Goal: Check status

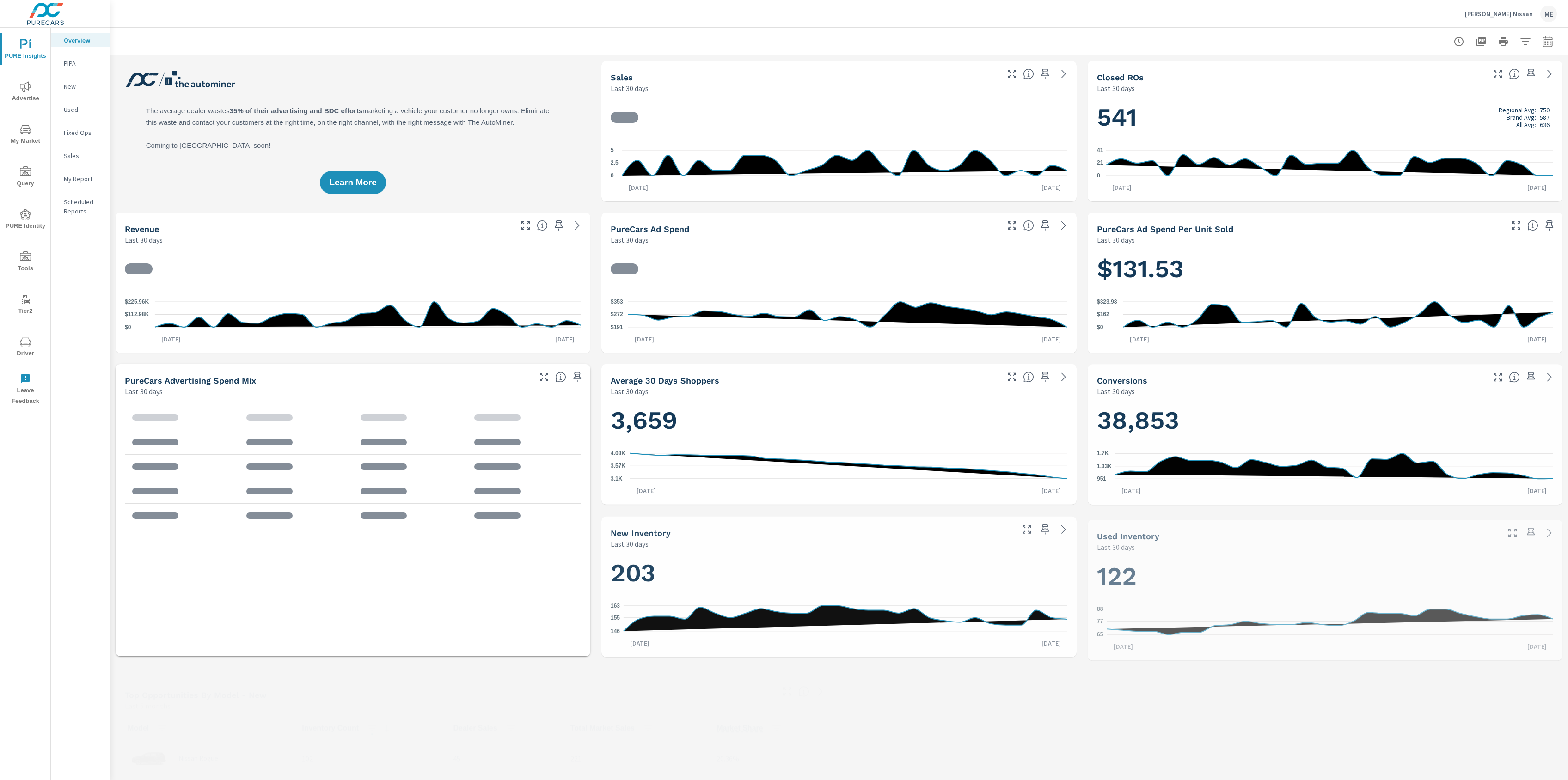
scroll to position [1, 0]
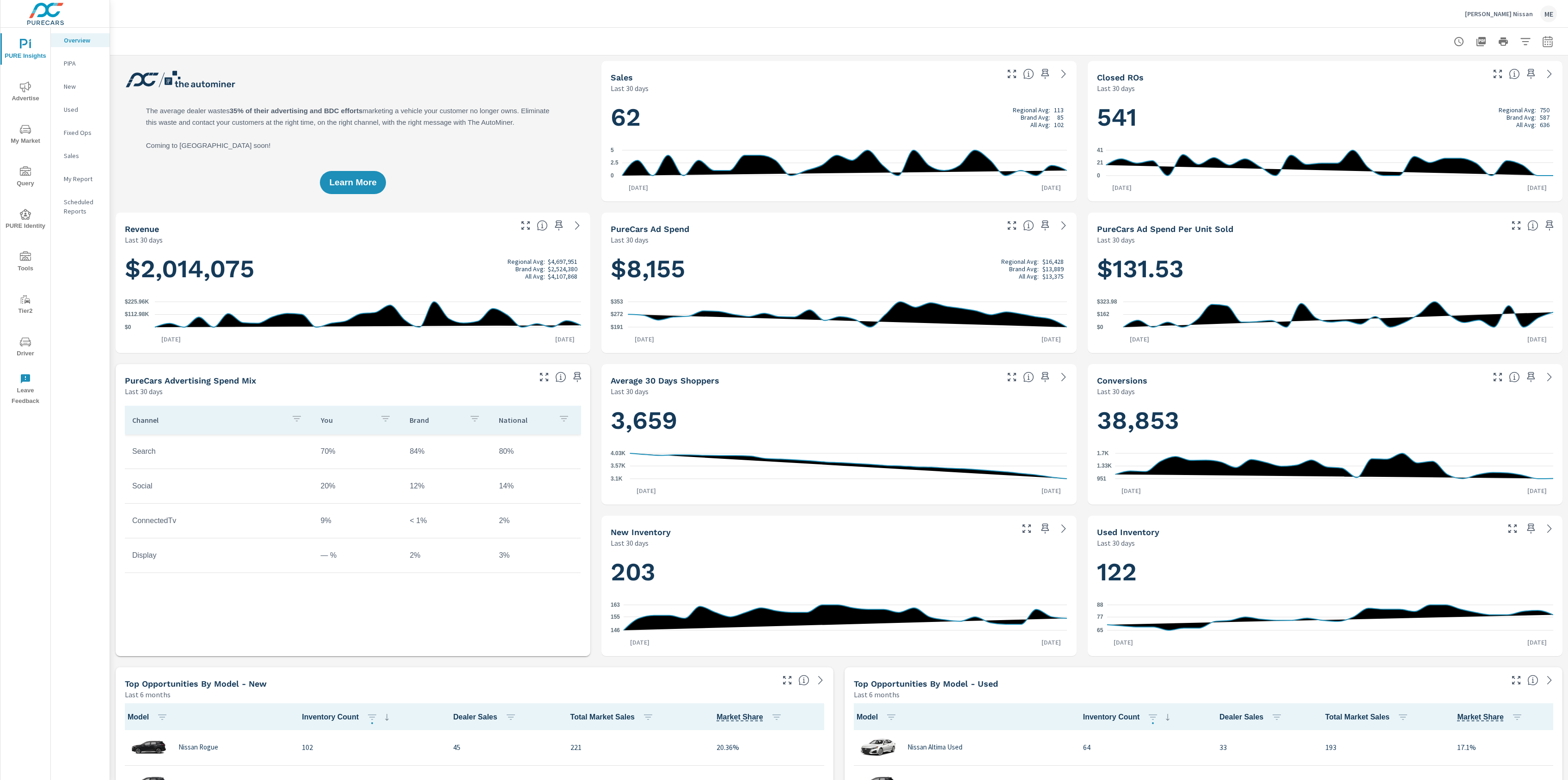
click at [1011, 30] on div at bounding box center [839, 41] width 1436 height 27
drag, startPoint x: 120, startPoint y: 269, endPoint x: 261, endPoint y: 271, distance: 141.0
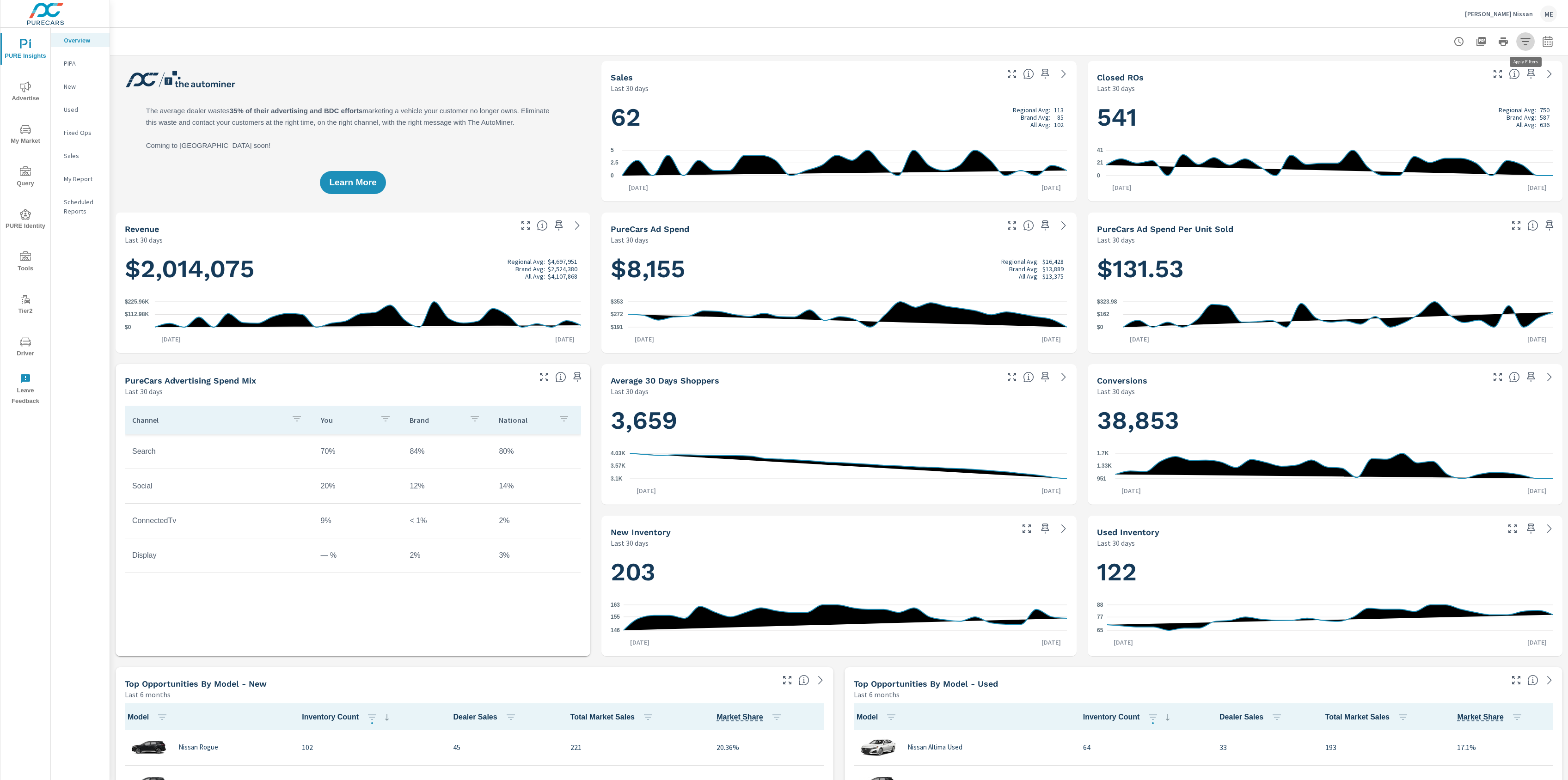
click at [1530, 36] on icon "button" at bounding box center [1525, 41] width 11 height 11
click at [1550, 46] on div at bounding box center [784, 390] width 1568 height 780
click at [1550, 41] on icon "button" at bounding box center [1547, 43] width 6 height 4
click at [1479, 80] on select "Custom [DATE] Last week Last 7 days Last 14 days Last 30 days Last 45 days Last…" at bounding box center [1474, 80] width 93 height 18
click at [1427, 71] on select "Custom [DATE] Last week Last 7 days Last 14 days Last 30 days Last 45 days Last…" at bounding box center [1474, 80] width 93 height 18
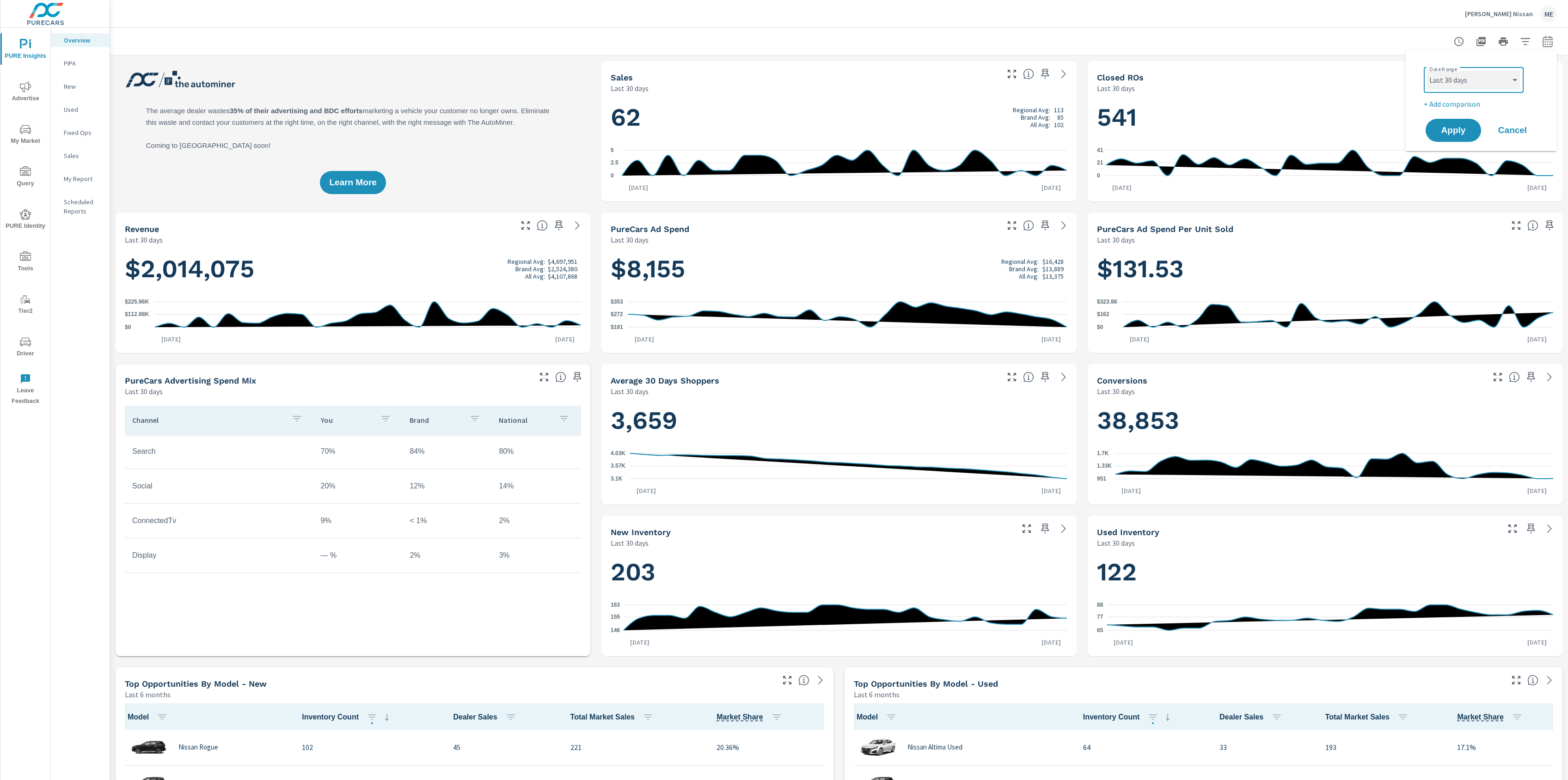
select select "Last month"
click at [1449, 131] on span "Apply" at bounding box center [1454, 130] width 38 height 9
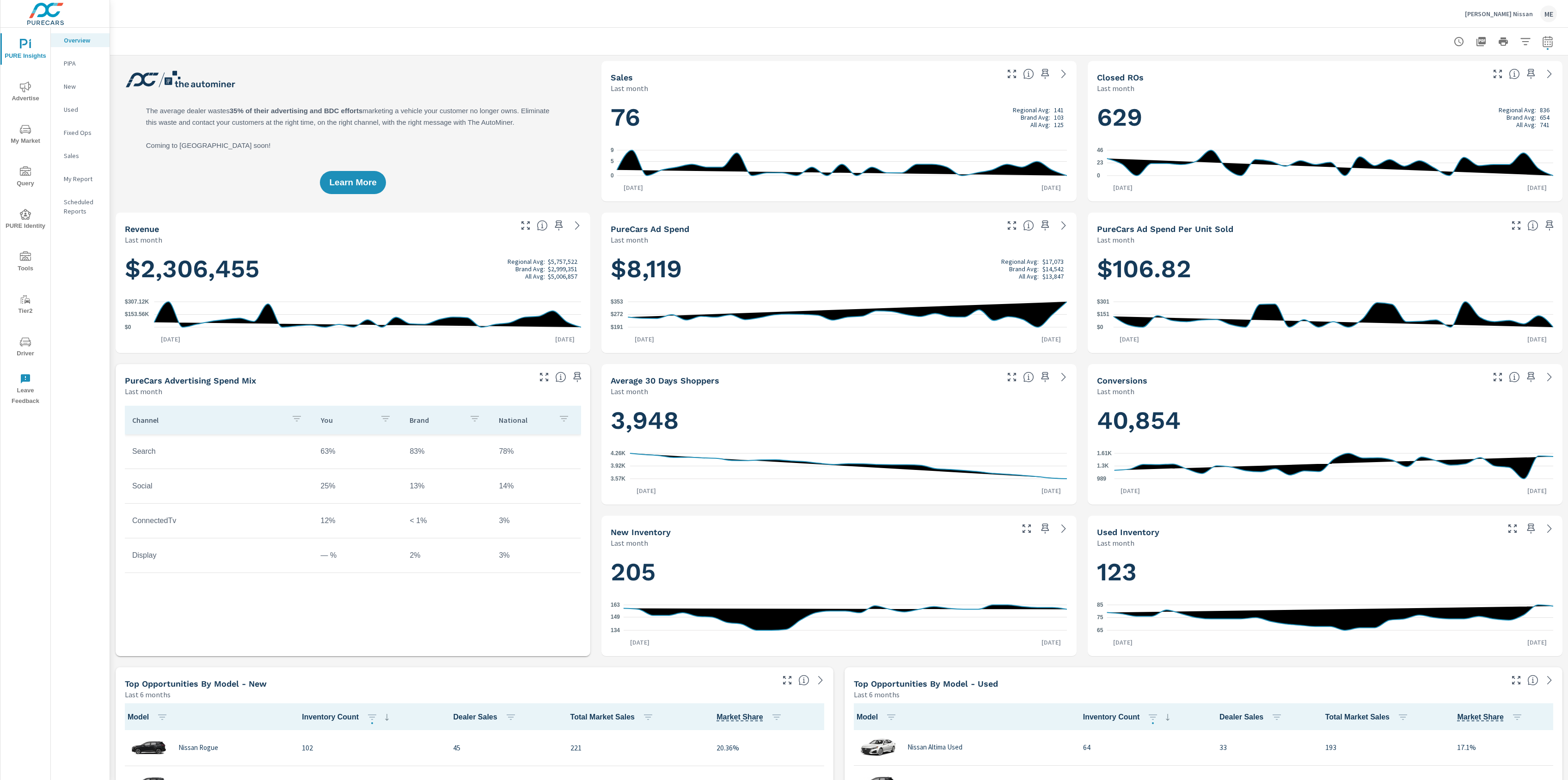
scroll to position [1, 0]
click at [835, 43] on div at bounding box center [839, 41] width 1436 height 27
click at [813, 35] on div at bounding box center [839, 41] width 1436 height 27
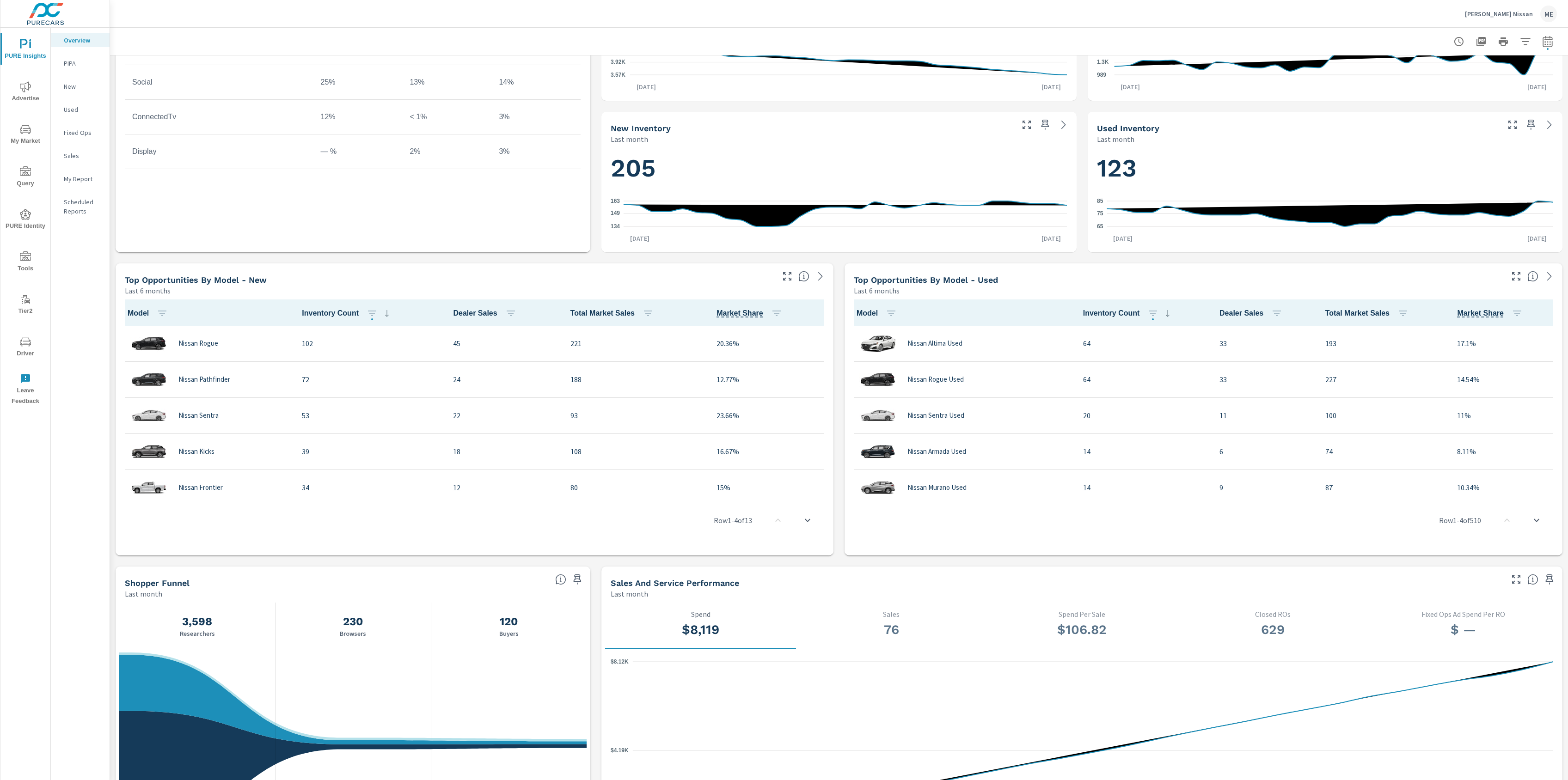
scroll to position [0, 0]
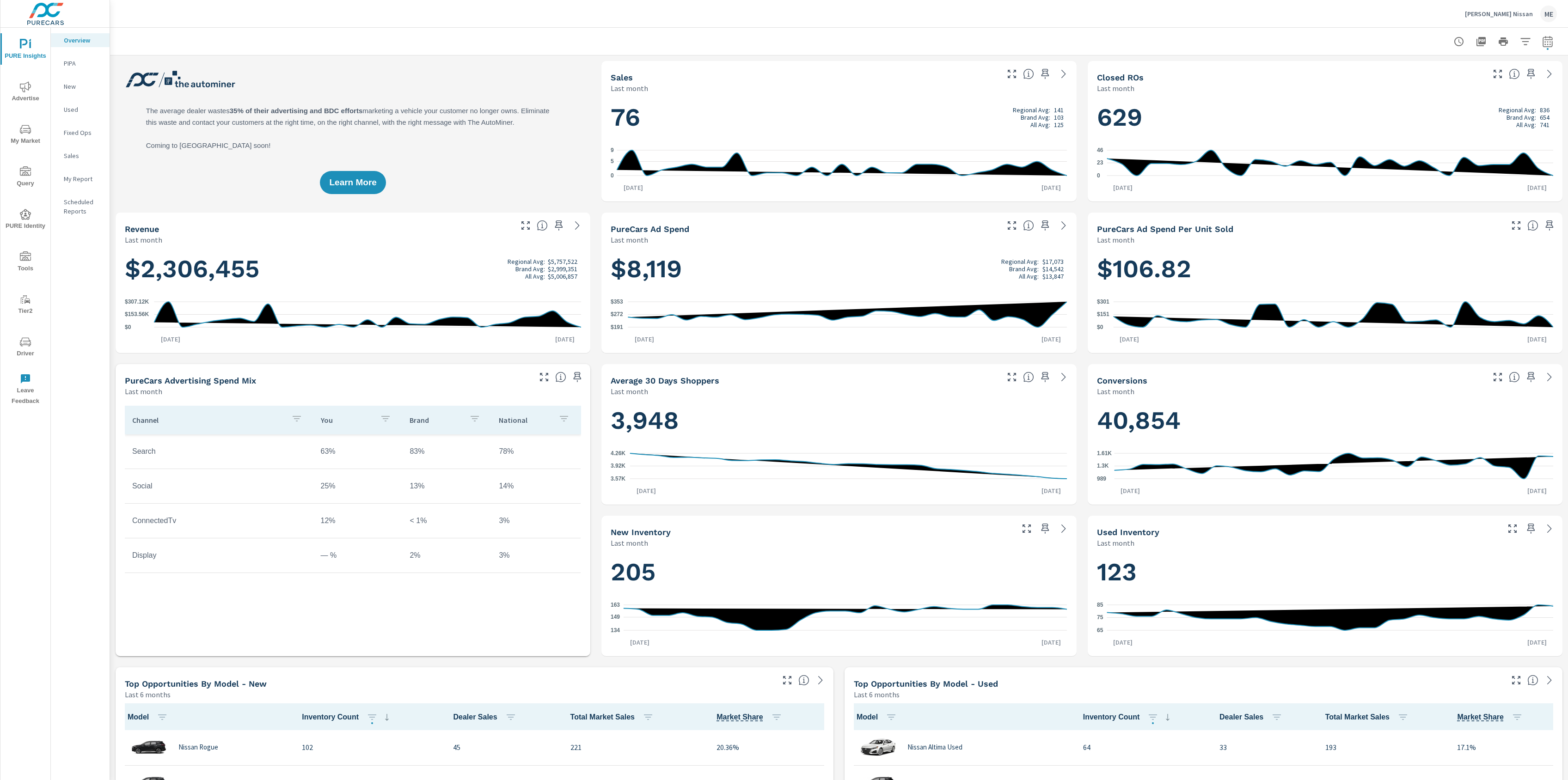
click at [1092, 10] on div "[PERSON_NAME] Nissan ME" at bounding box center [839, 13] width 1436 height 27
click at [1083, 16] on div "[PERSON_NAME] Nissan ME" at bounding box center [839, 13] width 1436 height 27
click at [1076, 22] on div "[PERSON_NAME] Nissan ME" at bounding box center [839, 13] width 1436 height 27
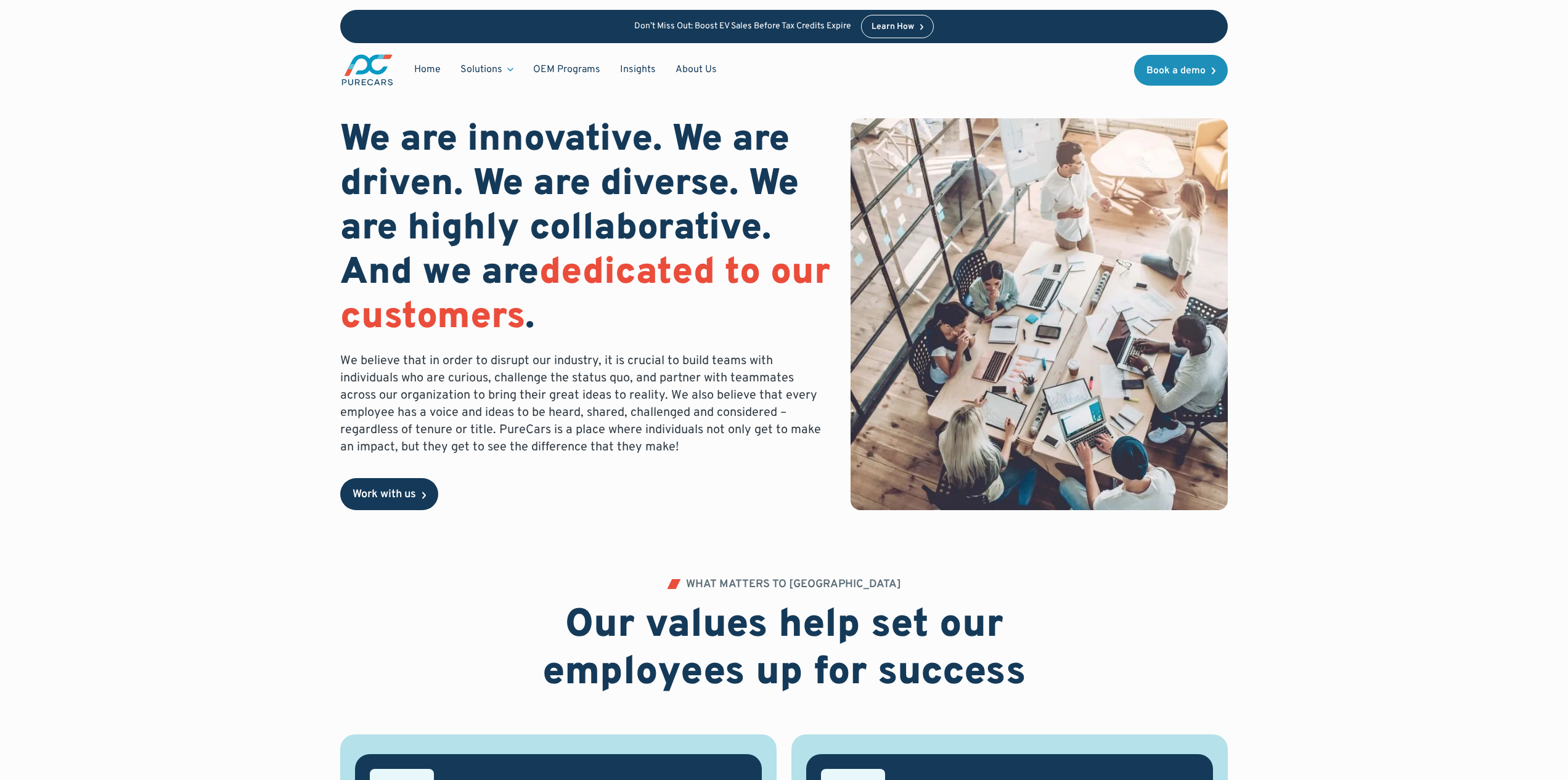
click at [382, 493] on div "Work with us" at bounding box center [384, 495] width 63 height 11
